Goal: Find specific page/section: Find specific page/section

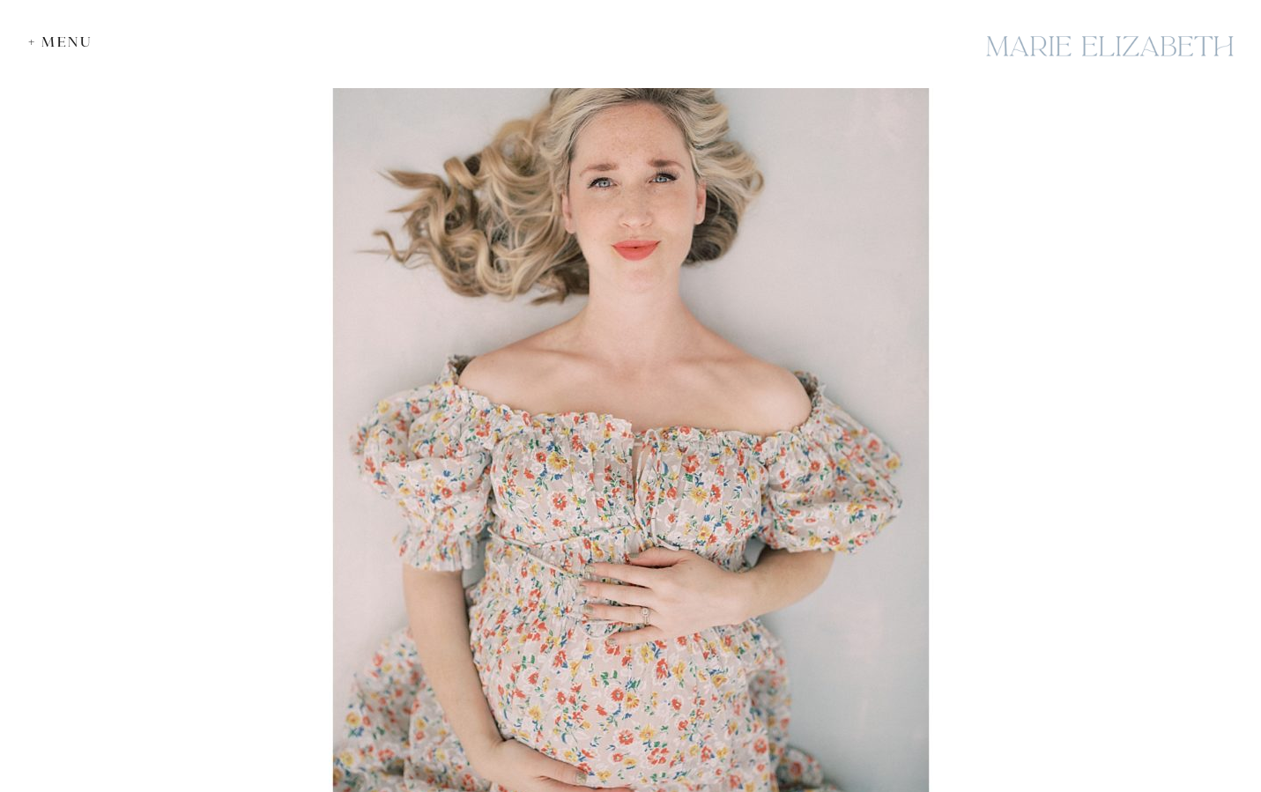
scroll to position [9659, 0]
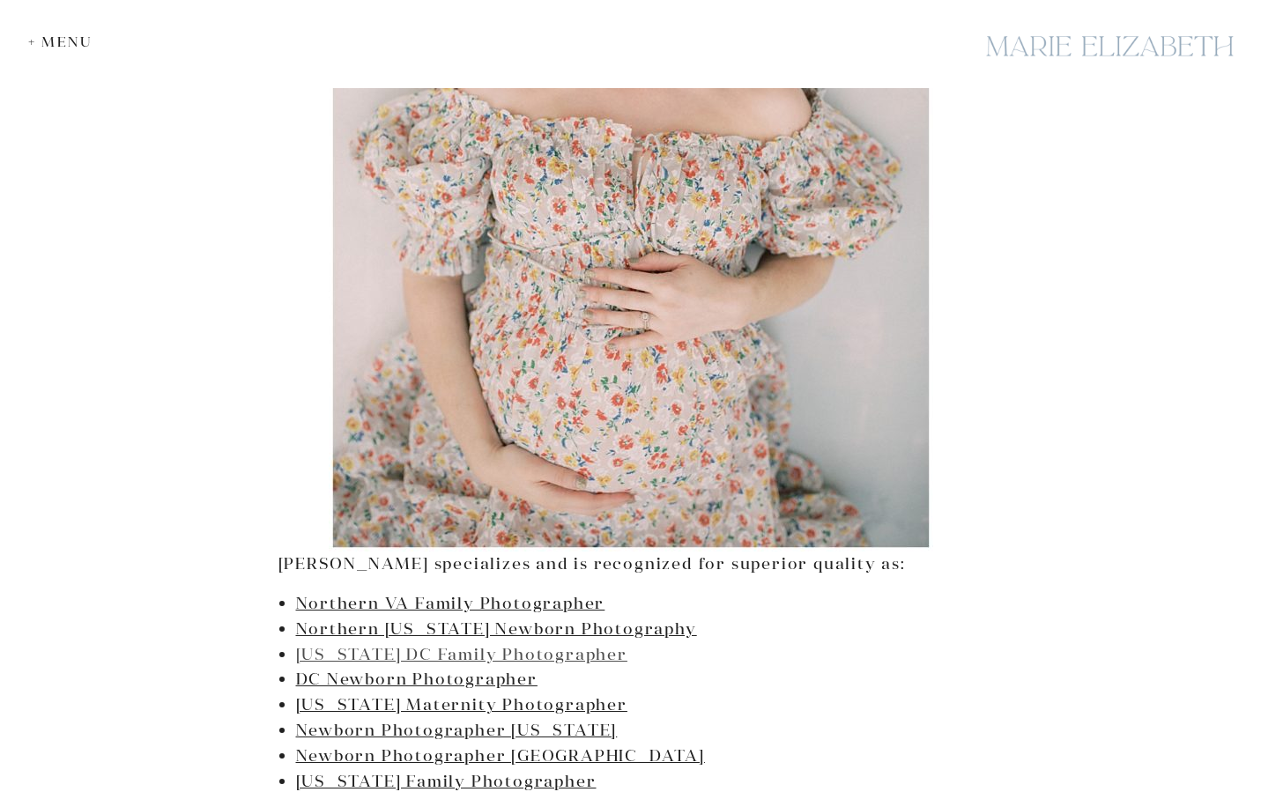
click at [570, 644] on link "[US_STATE] DC Family Photographer" at bounding box center [461, 654] width 331 height 20
click at [430, 669] on link "DC Newborn Photographer" at bounding box center [416, 679] width 241 height 20
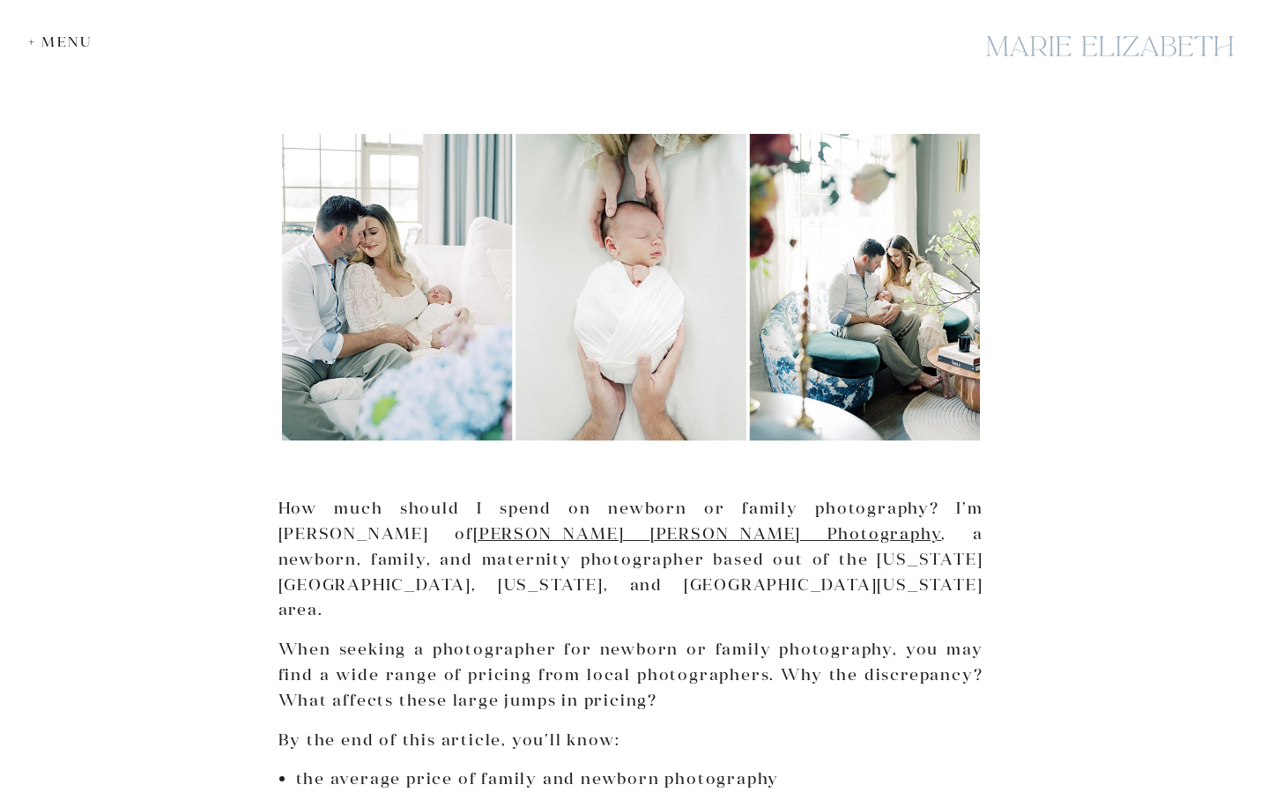
scroll to position [0, 0]
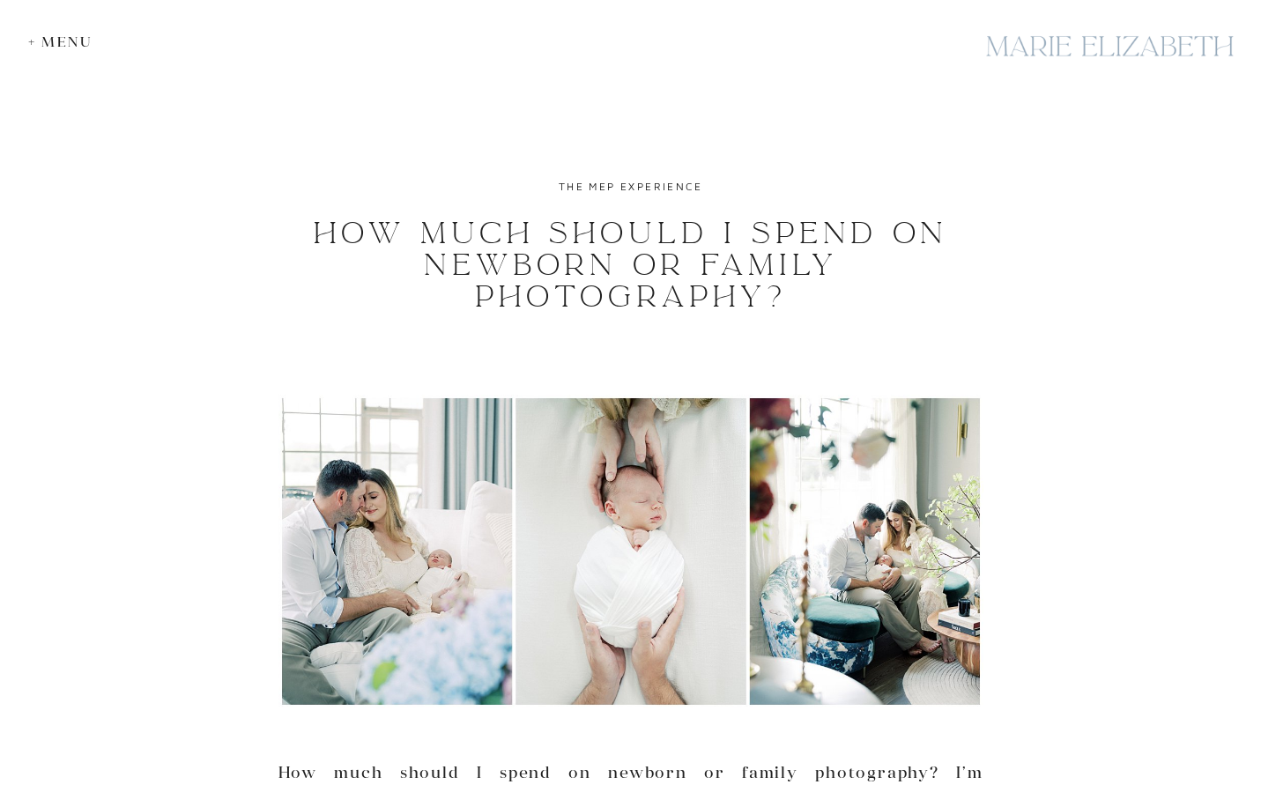
click at [53, 35] on div "+ Menu" at bounding box center [64, 41] width 73 height 17
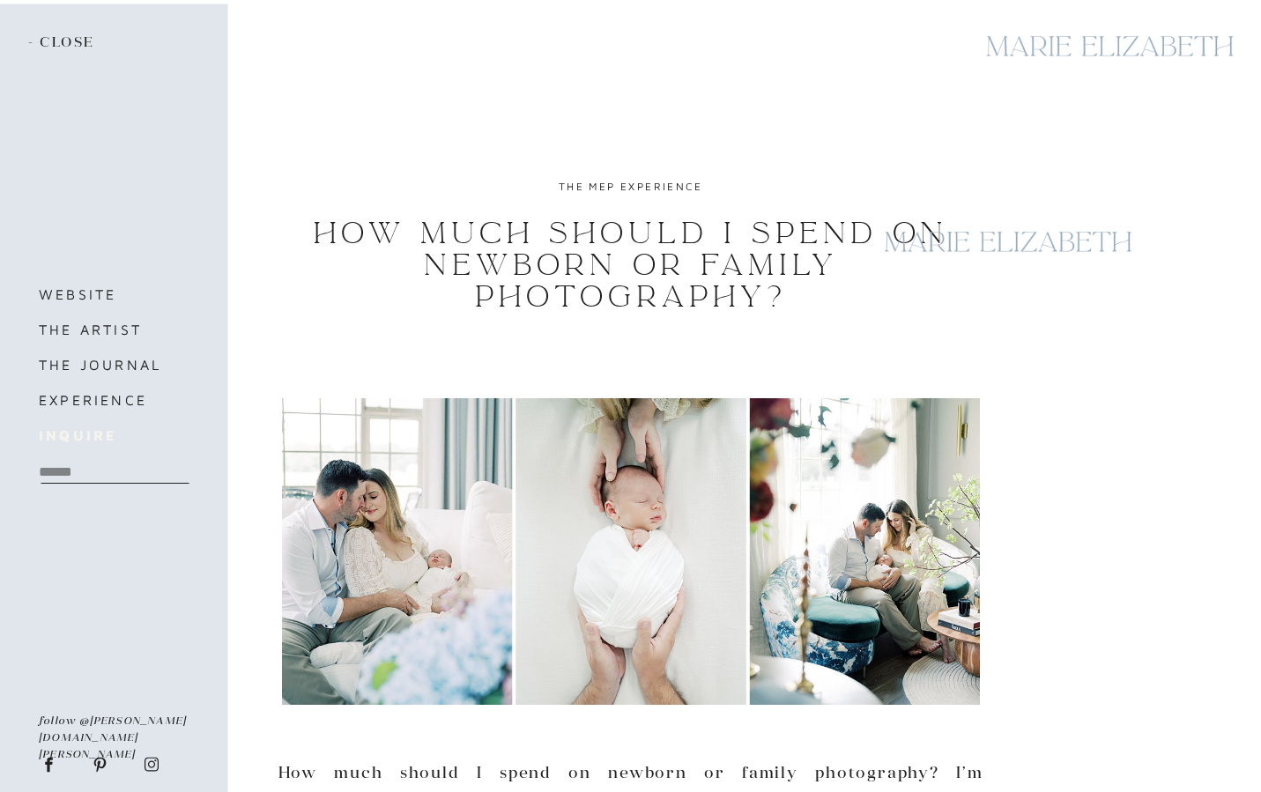
click at [93, 435] on b "inquire" at bounding box center [78, 435] width 78 height 16
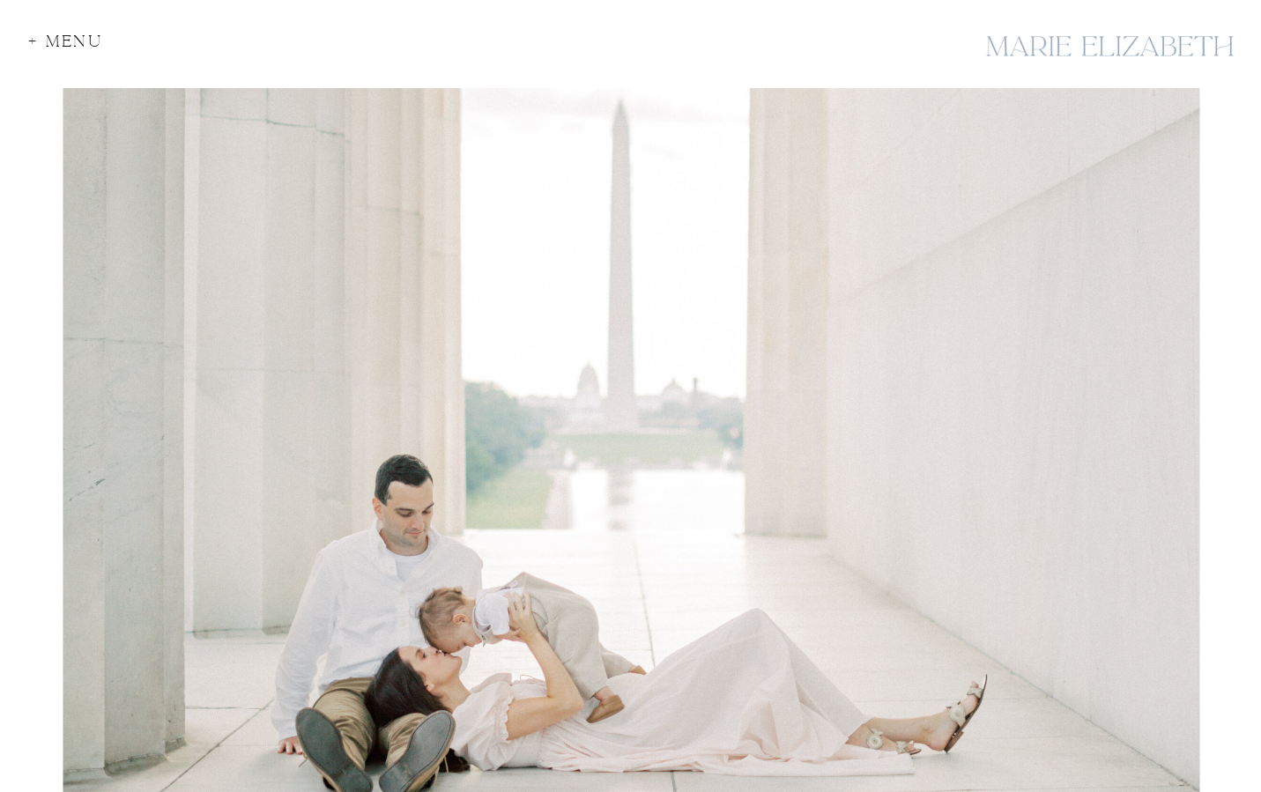
click at [98, 38] on div "+ Menu" at bounding box center [70, 45] width 85 height 24
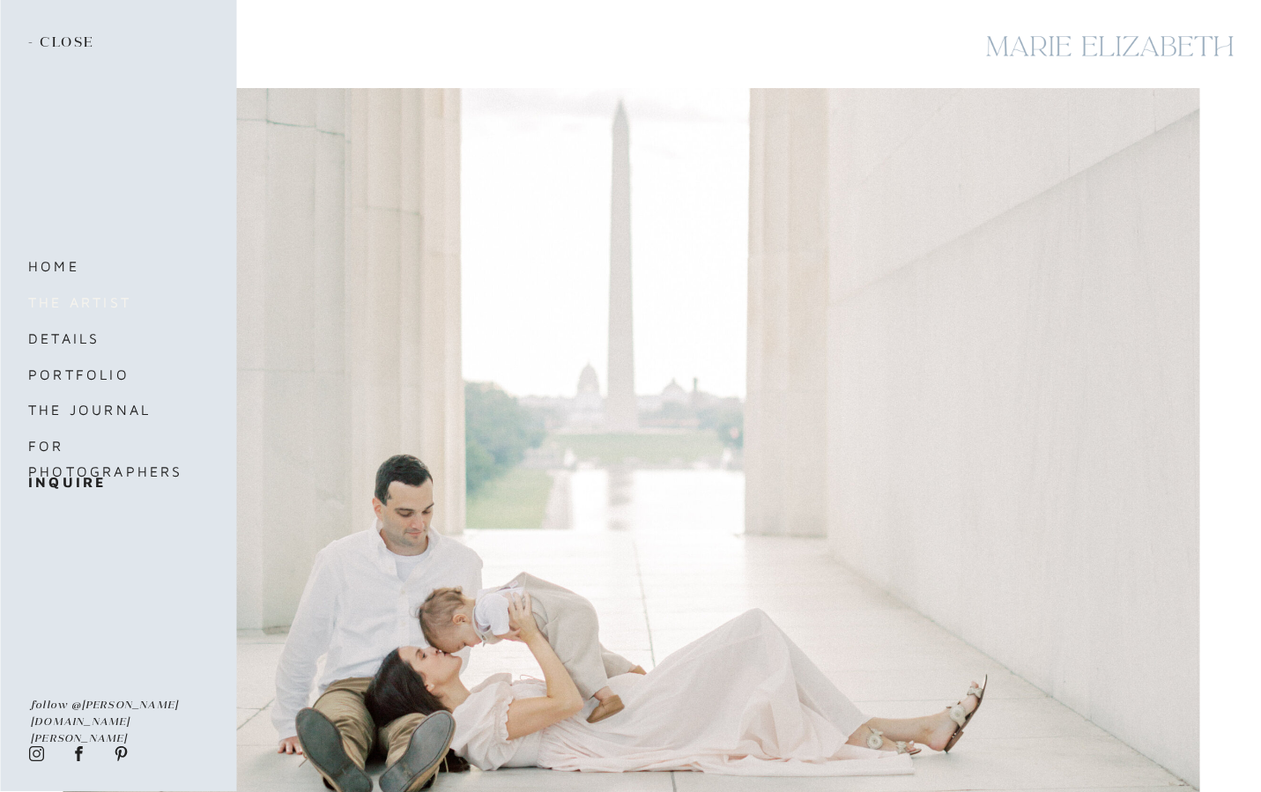
click at [93, 306] on nav "the artist" at bounding box center [102, 302] width 148 height 25
